Goal: Use online tool/utility: Use online tool/utility

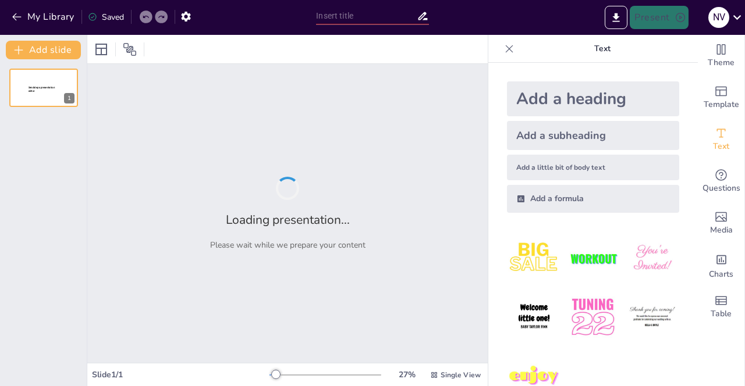
type input "Imported Ministerio y Familia.pptx"
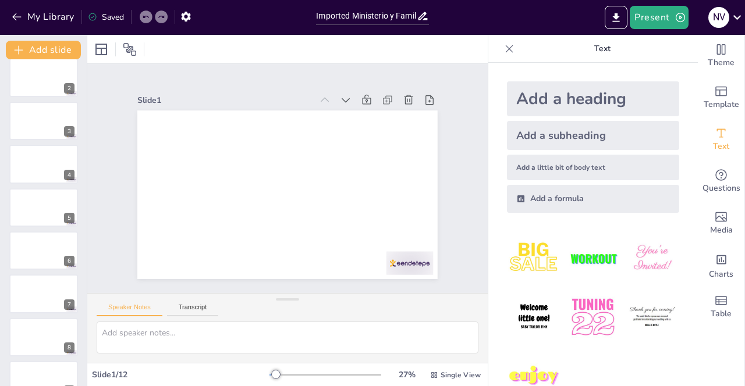
scroll to position [47, 0]
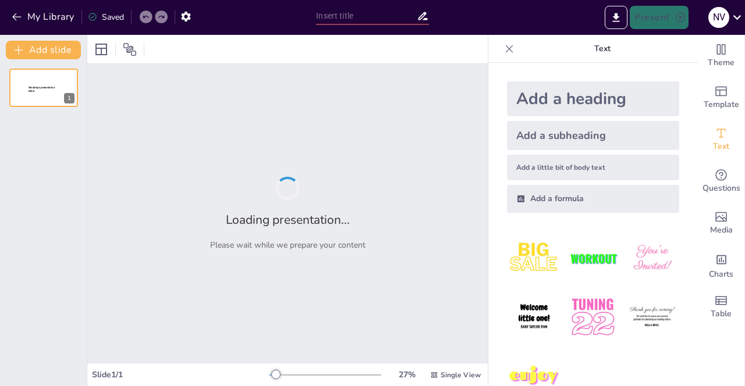
type input "Imported PROFAMI_Presentacion.pptx"
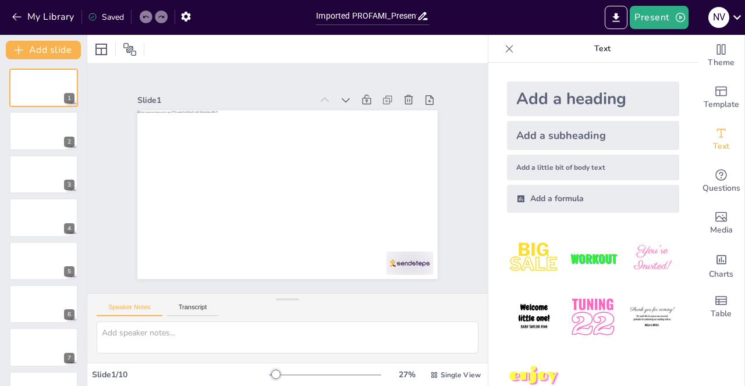
click at [55, 144] on div at bounding box center [43, 131] width 69 height 38
